Goal: Check status: Check status

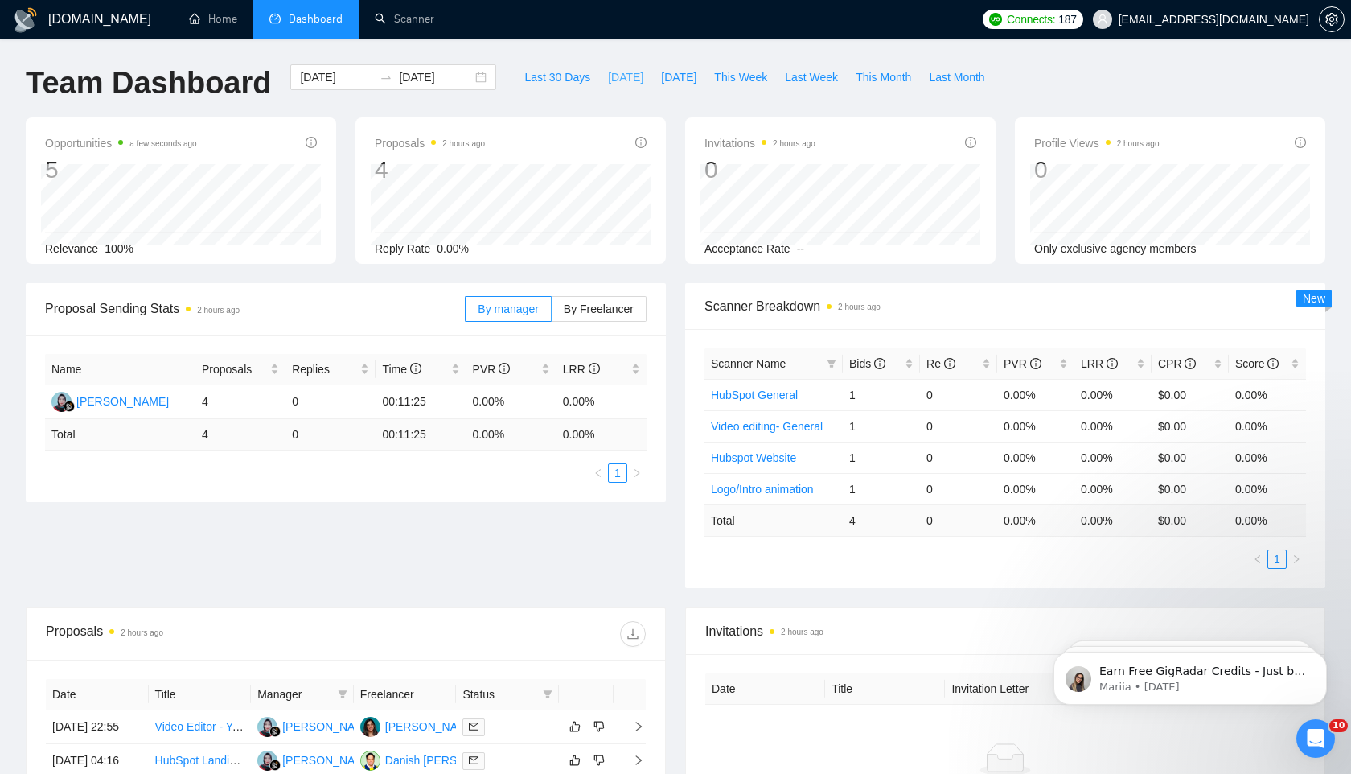
click at [608, 73] on span "[DATE]" at bounding box center [625, 77] width 35 height 18
type input "[DATE]"
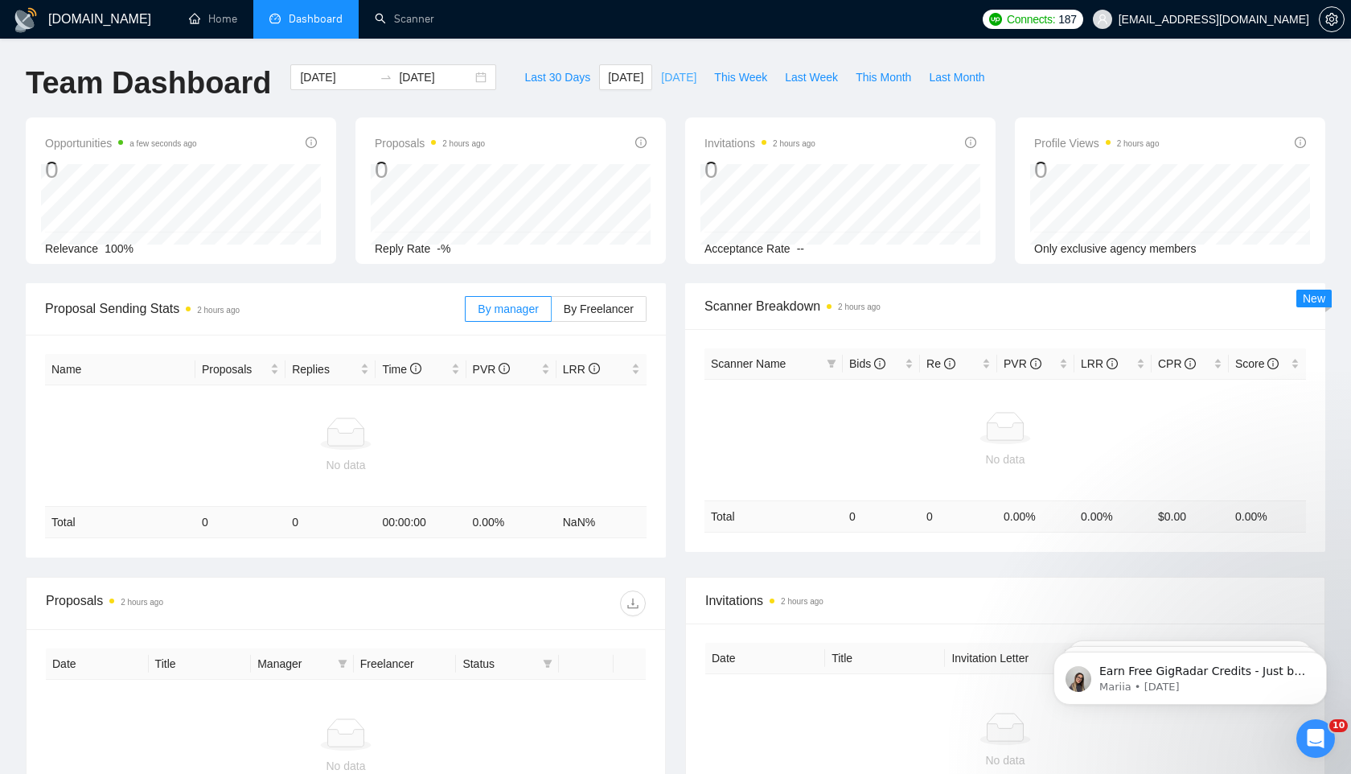
click at [661, 81] on span "[DATE]" at bounding box center [678, 77] width 35 height 18
type input "[DATE]"
